Goal: Task Accomplishment & Management: Manage account settings

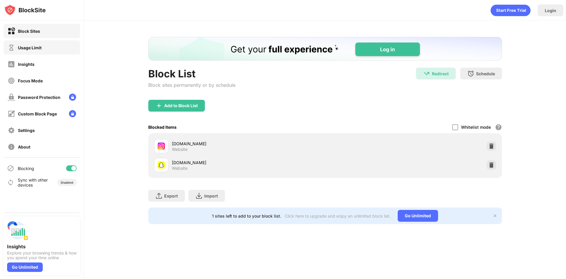
click at [35, 44] on div "Usage Limit" at bounding box center [25, 47] width 34 height 7
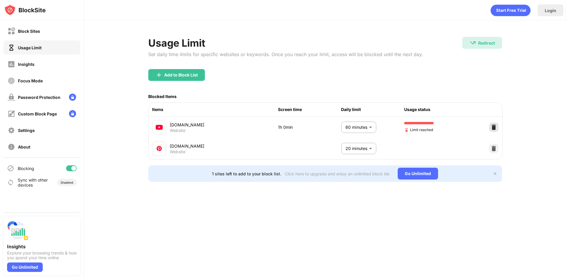
click at [494, 125] on img at bounding box center [494, 127] width 6 height 6
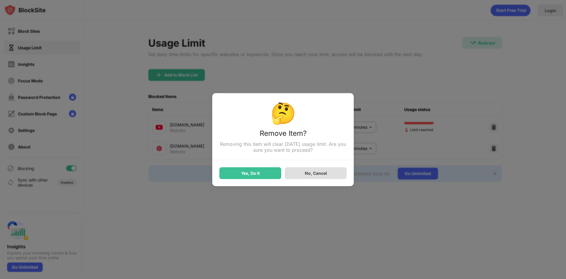
click at [310, 170] on div "No, Cancel" at bounding box center [316, 173] width 62 height 12
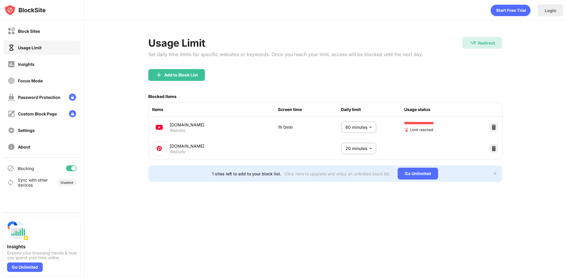
click at [350, 126] on body "Block Sites Usage Limit Insights Focus Mode Password Protection Custom Block Pa…" at bounding box center [283, 139] width 566 height 279
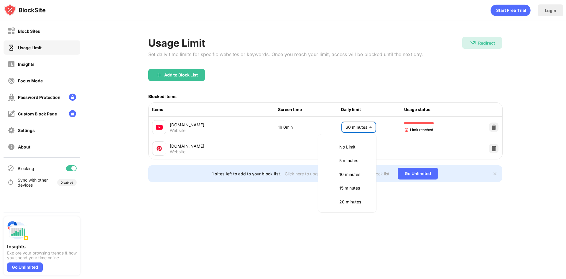
scroll to position [138, 0]
click at [354, 197] on p "2 hours" at bounding box center [354, 200] width 30 height 6
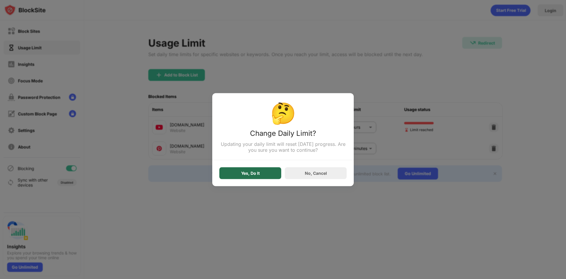
click at [258, 175] on div "Yes, Do It" at bounding box center [250, 172] width 19 height 5
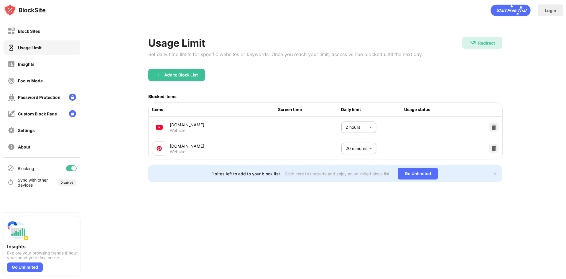
click at [356, 127] on body "Block Sites Usage Limit Insights Focus Mode Password Protection Custom Block Pa…" at bounding box center [283, 139] width 566 height 279
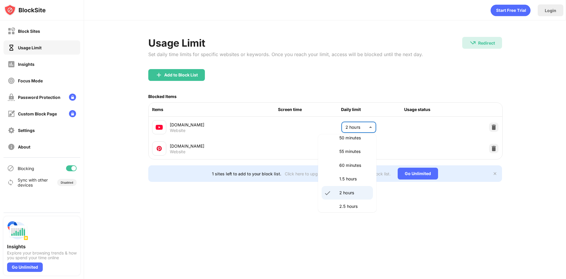
scroll to position [136, 0]
click at [352, 175] on p "60 minutes" at bounding box center [354, 175] width 30 height 6
type input "**"
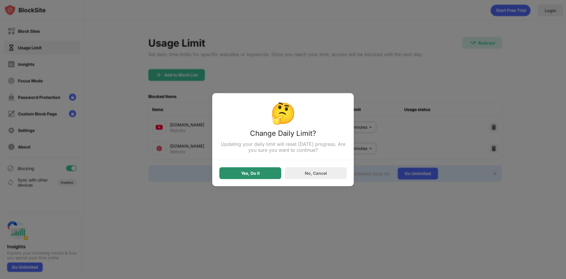
click at [270, 174] on div "Yes, Do It" at bounding box center [250, 173] width 62 height 12
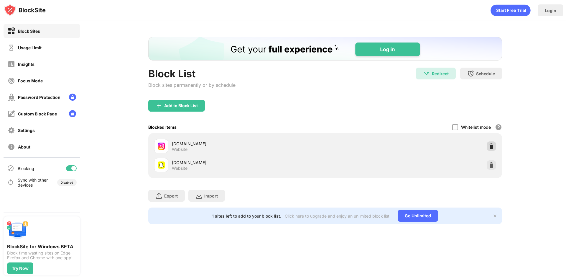
click at [490, 144] on img at bounding box center [492, 146] width 6 height 6
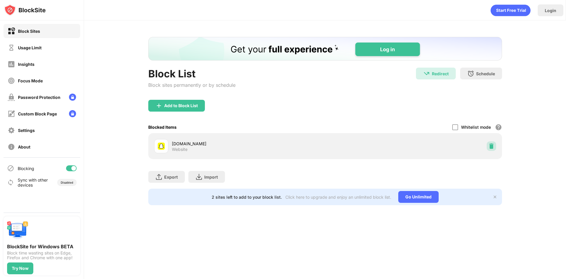
click at [490, 144] on img at bounding box center [492, 146] width 6 height 6
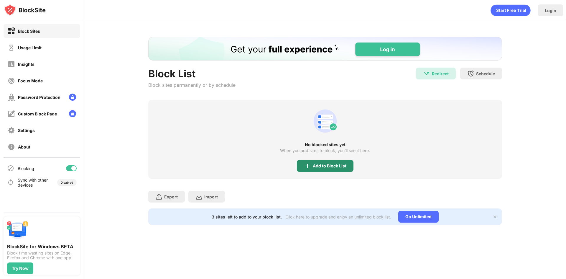
click at [304, 167] on img at bounding box center [307, 165] width 7 height 7
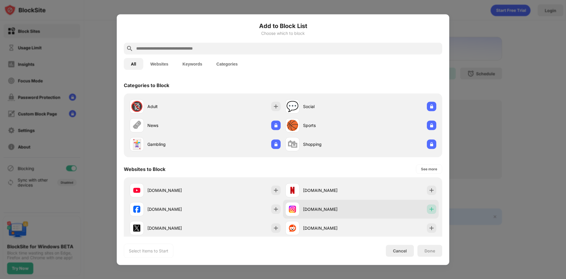
click at [429, 210] on img at bounding box center [432, 209] width 6 height 6
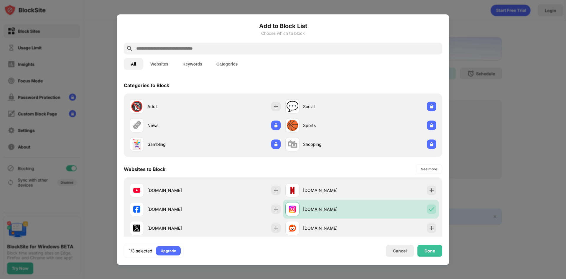
click at [324, 48] on input "text" at bounding box center [288, 48] width 304 height 7
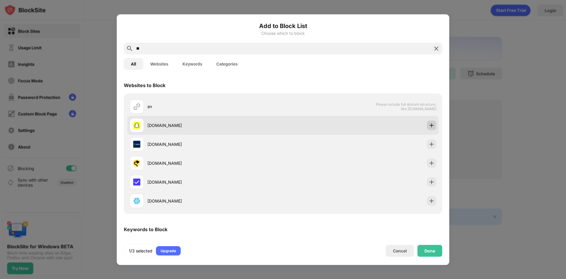
type input "**"
click at [429, 125] on img at bounding box center [432, 125] width 6 height 6
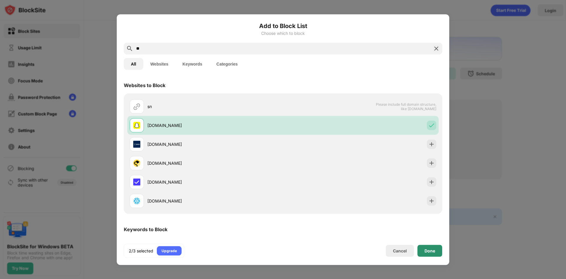
click at [428, 255] on div "Done" at bounding box center [430, 251] width 25 height 12
